Goal: Transaction & Acquisition: Purchase product/service

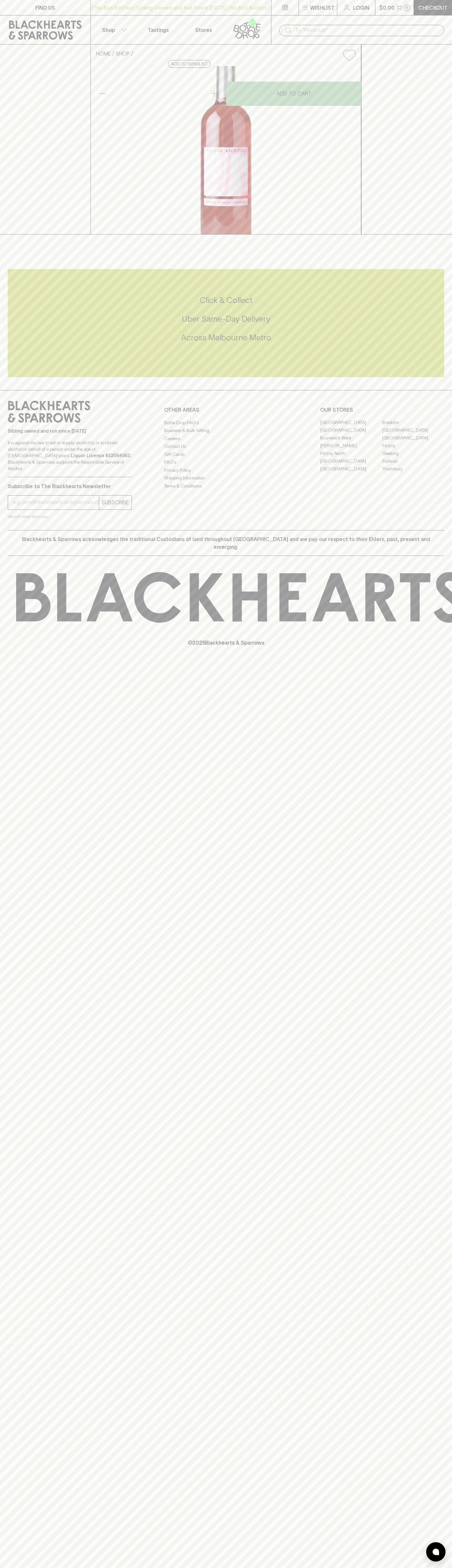
click at [217, 0] on div "| No Bad Bottles | Sibling Owned and Run Since 2006 | No Bad Bottles | Sibling …" at bounding box center [180, 7] width 181 height 15
click at [451, 1567] on html "FIND US | No Bad Bottles | Sibling Owned and Run Since 2006 | No Bad Bottles | …" at bounding box center [226, 784] width 452 height 1568
click at [429, 1567] on html "FIND US | No Bad Bottles | Sibling Owned and Run Since 2006 | No Bad Bottles | …" at bounding box center [226, 784] width 452 height 1568
click at [2, 1203] on div "FIND US | No Bad Bottles | Sibling Owned and Run Since 2006 | No Bad Bottles | …" at bounding box center [226, 784] width 452 height 1568
